Goal: Transaction & Acquisition: Obtain resource

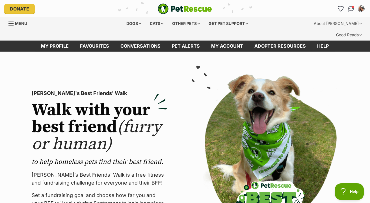
click at [201, 5] on img "PetRescue" at bounding box center [185, 8] width 54 height 11
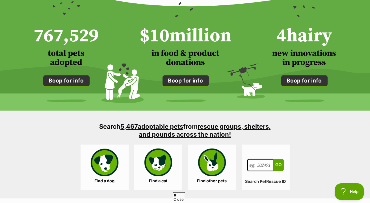
scroll to position [508, 0]
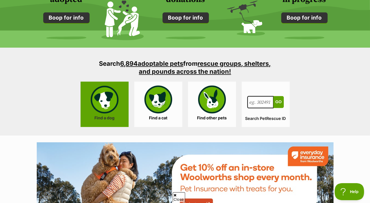
click at [102, 89] on link "Find a dog" at bounding box center [105, 103] width 48 height 45
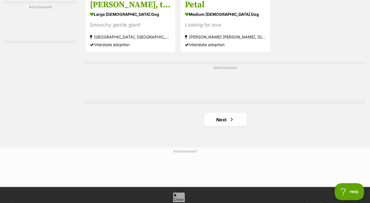
scroll to position [1310, 0]
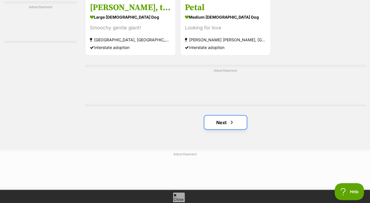
click at [230, 115] on link "Next" at bounding box center [225, 122] width 42 height 14
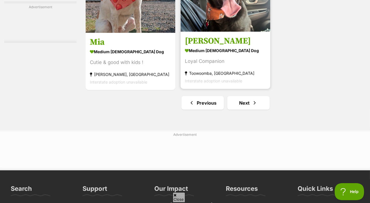
scroll to position [1365, 0]
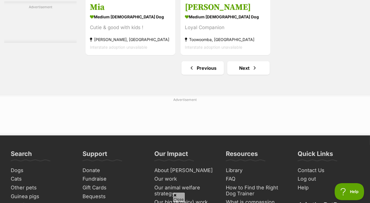
click at [247, 61] on link "Next" at bounding box center [248, 68] width 42 height 14
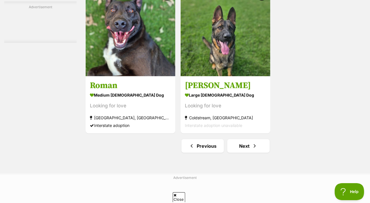
scroll to position [1380, 0]
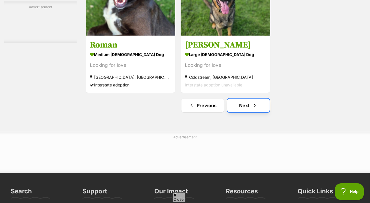
click at [245, 98] on link "Next" at bounding box center [248, 105] width 42 height 14
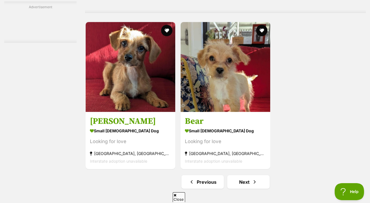
scroll to position [1263, 0]
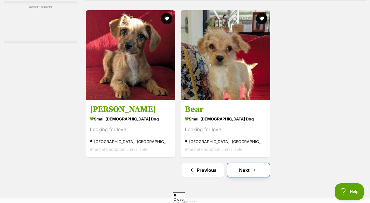
click at [253, 166] on span "Next page" at bounding box center [255, 169] width 6 height 7
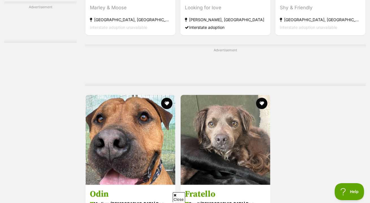
scroll to position [1252, 0]
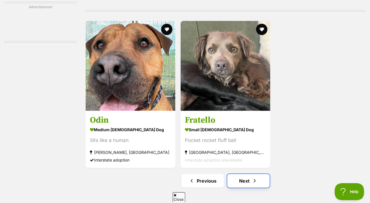
click at [247, 176] on link "Next" at bounding box center [248, 181] width 42 height 14
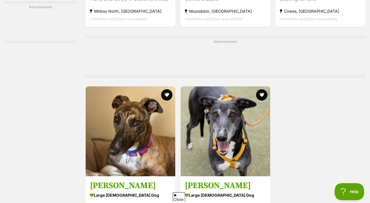
scroll to position [1355, 0]
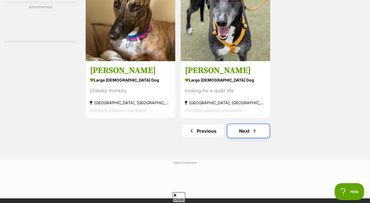
click at [258, 124] on link "Next" at bounding box center [248, 131] width 42 height 14
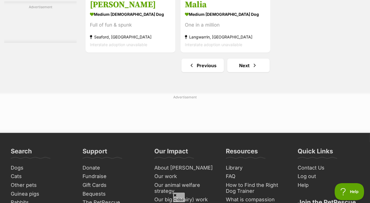
scroll to position [1328, 0]
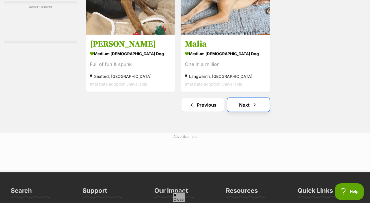
click at [253, 101] on span "Next page" at bounding box center [255, 104] width 6 height 7
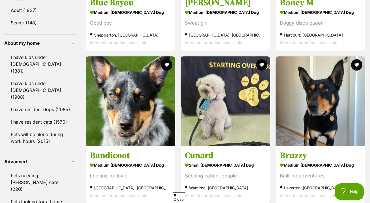
scroll to position [651, 0]
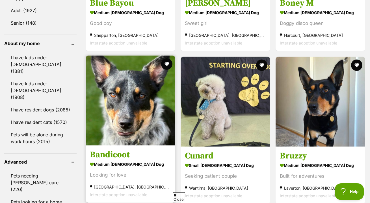
click at [118, 72] on img at bounding box center [131, 100] width 90 height 90
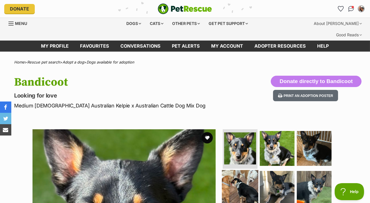
click at [242, 170] on img at bounding box center [240, 188] width 36 height 36
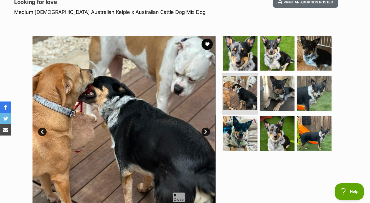
scroll to position [122, 0]
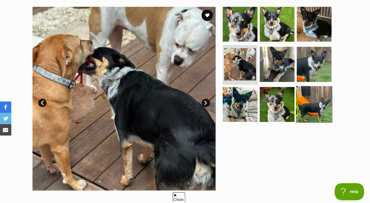
click at [318, 86] on img at bounding box center [314, 104] width 36 height 36
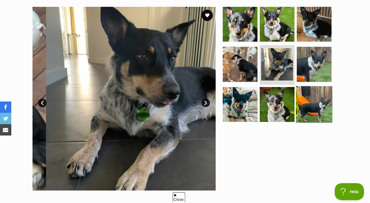
click at [318, 86] on img at bounding box center [314, 104] width 36 height 36
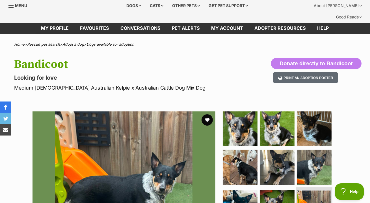
scroll to position [14, 0]
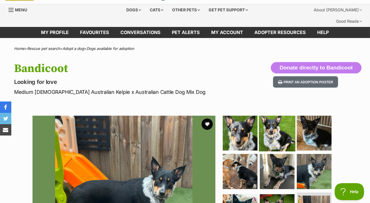
click at [271, 117] on img at bounding box center [277, 132] width 36 height 36
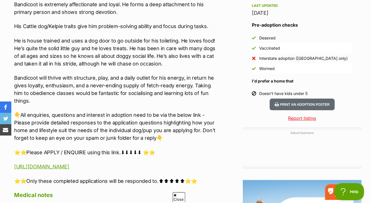
scroll to position [506, 0]
